Goal: Transaction & Acquisition: Purchase product/service

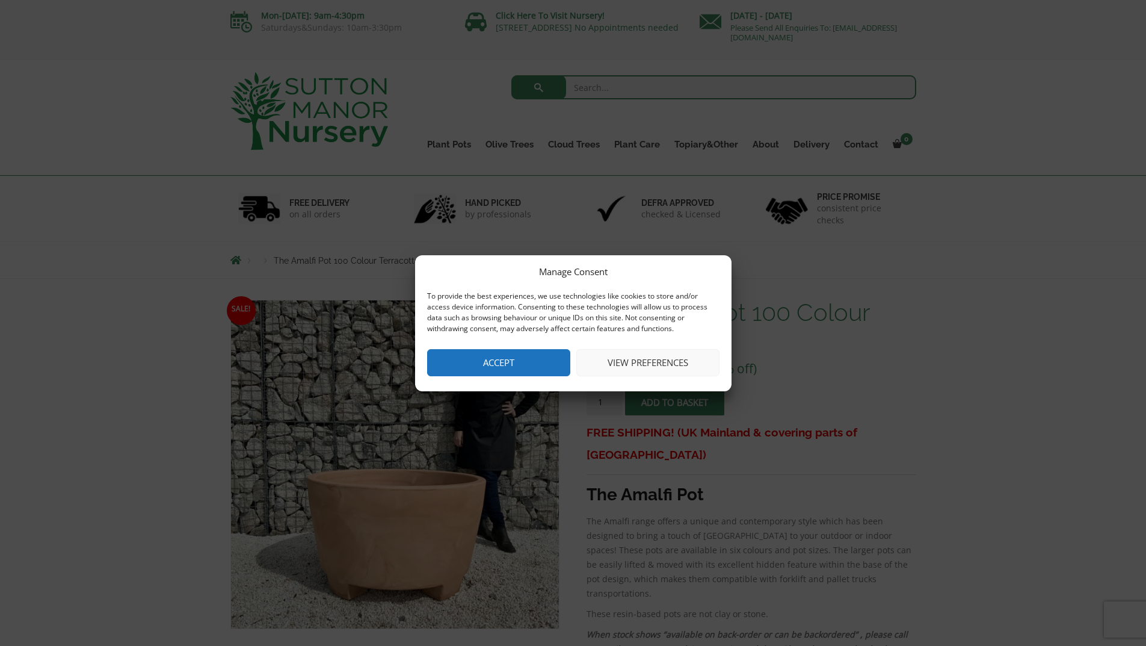
click at [516, 364] on button "Accept" at bounding box center [498, 362] width 143 height 27
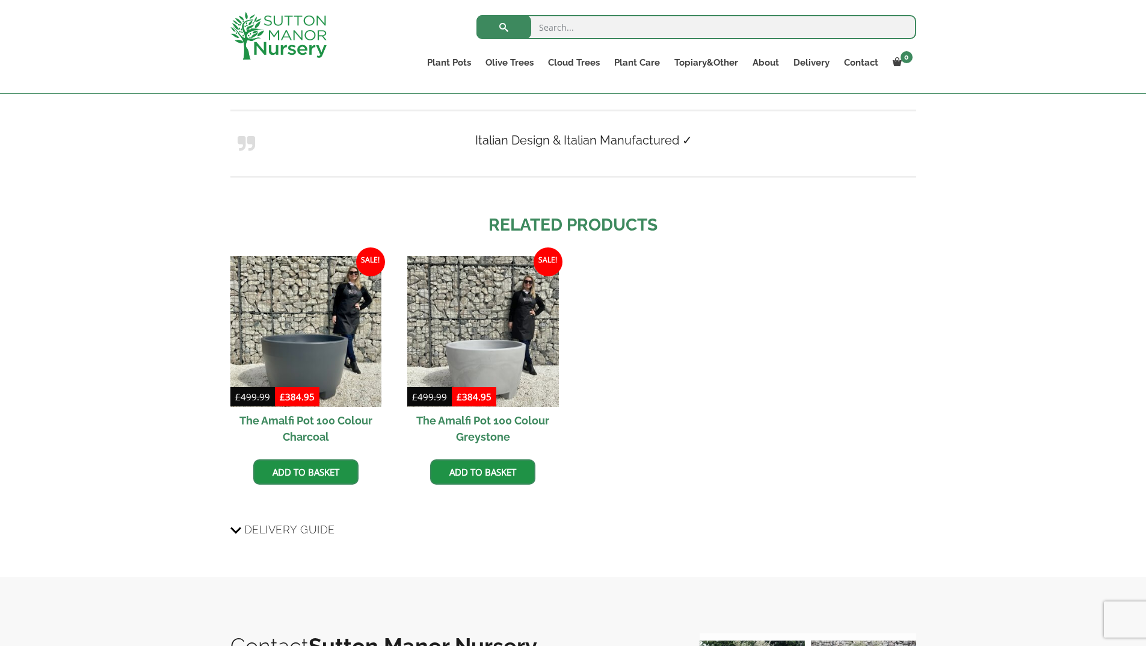
scroll to position [963, 0]
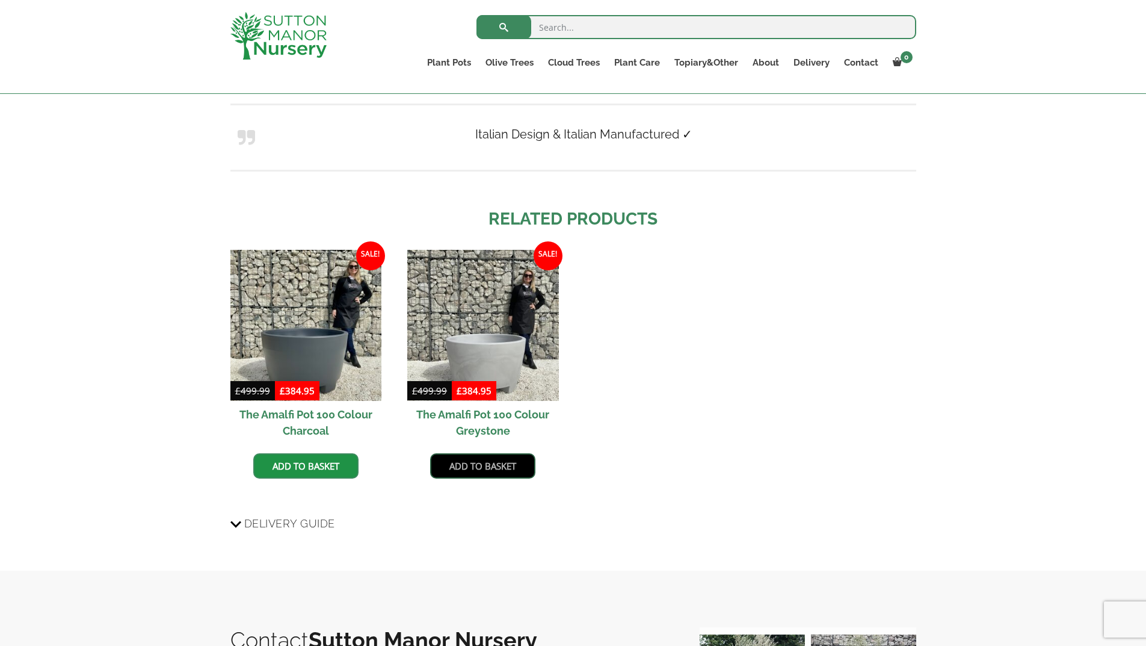
click at [472, 460] on link "Add to basket" at bounding box center [482, 465] width 105 height 25
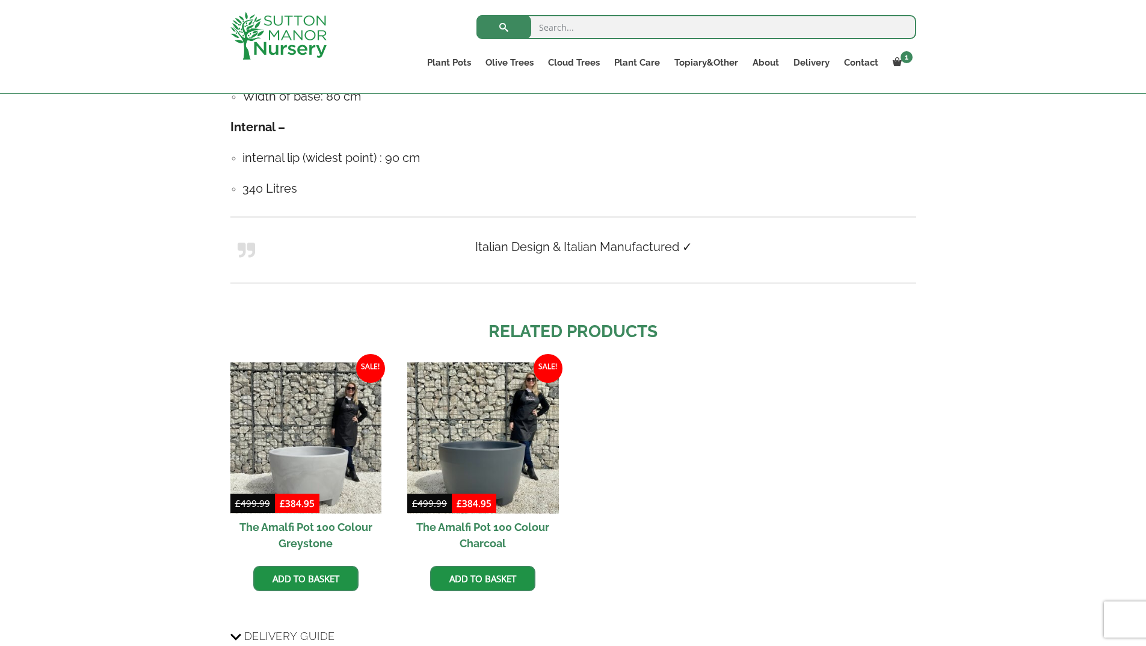
scroll to position [922, 0]
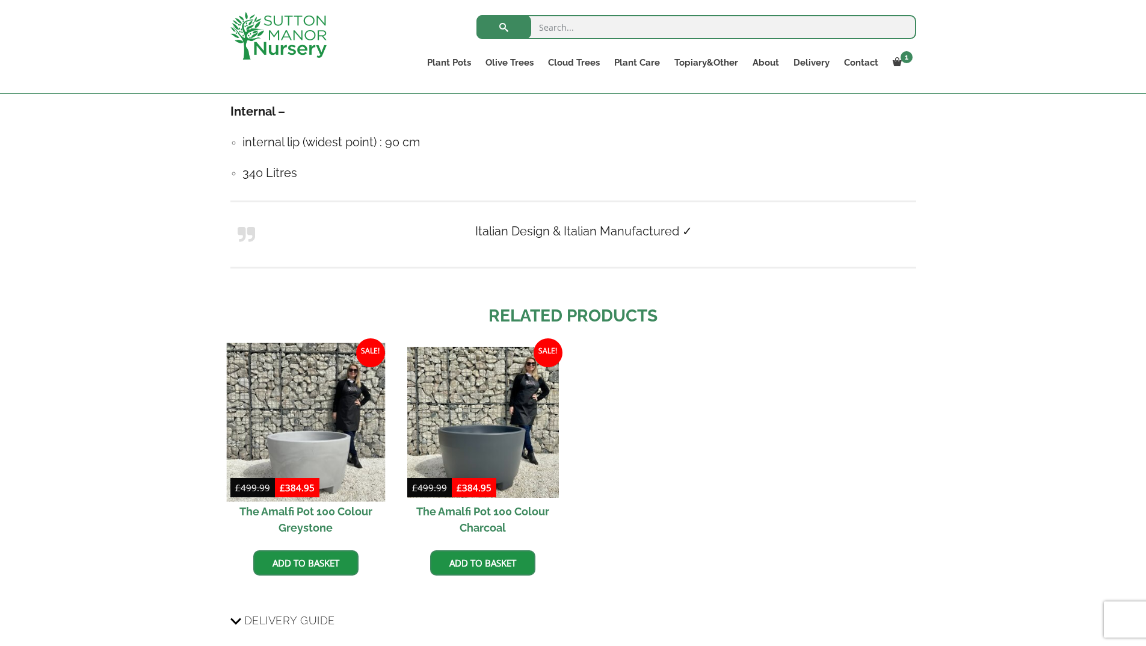
click at [314, 450] on img at bounding box center [305, 422] width 159 height 159
